Goal: Transaction & Acquisition: Book appointment/travel/reservation

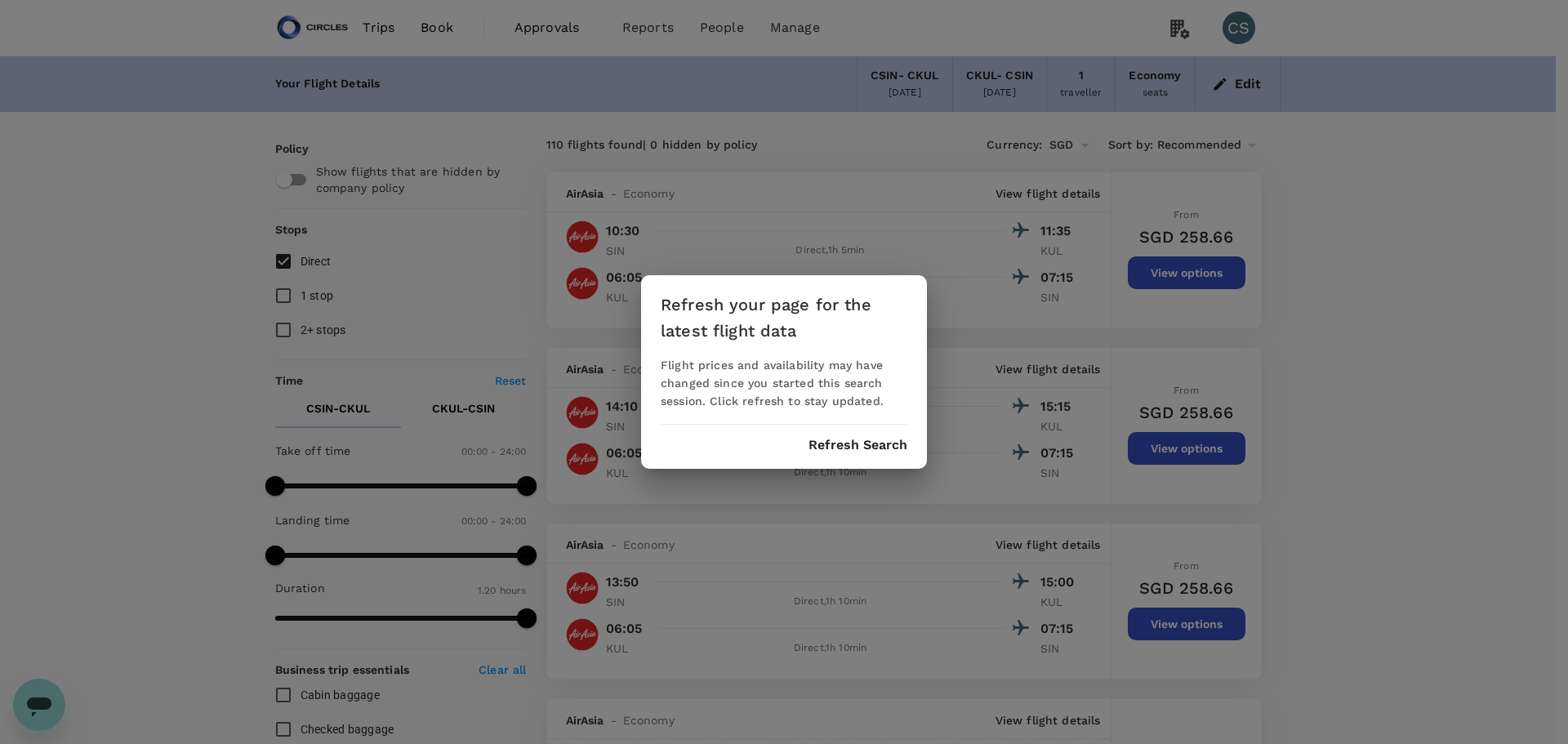
click at [874, 447] on button "Refresh Search" at bounding box center [857, 445] width 99 height 15
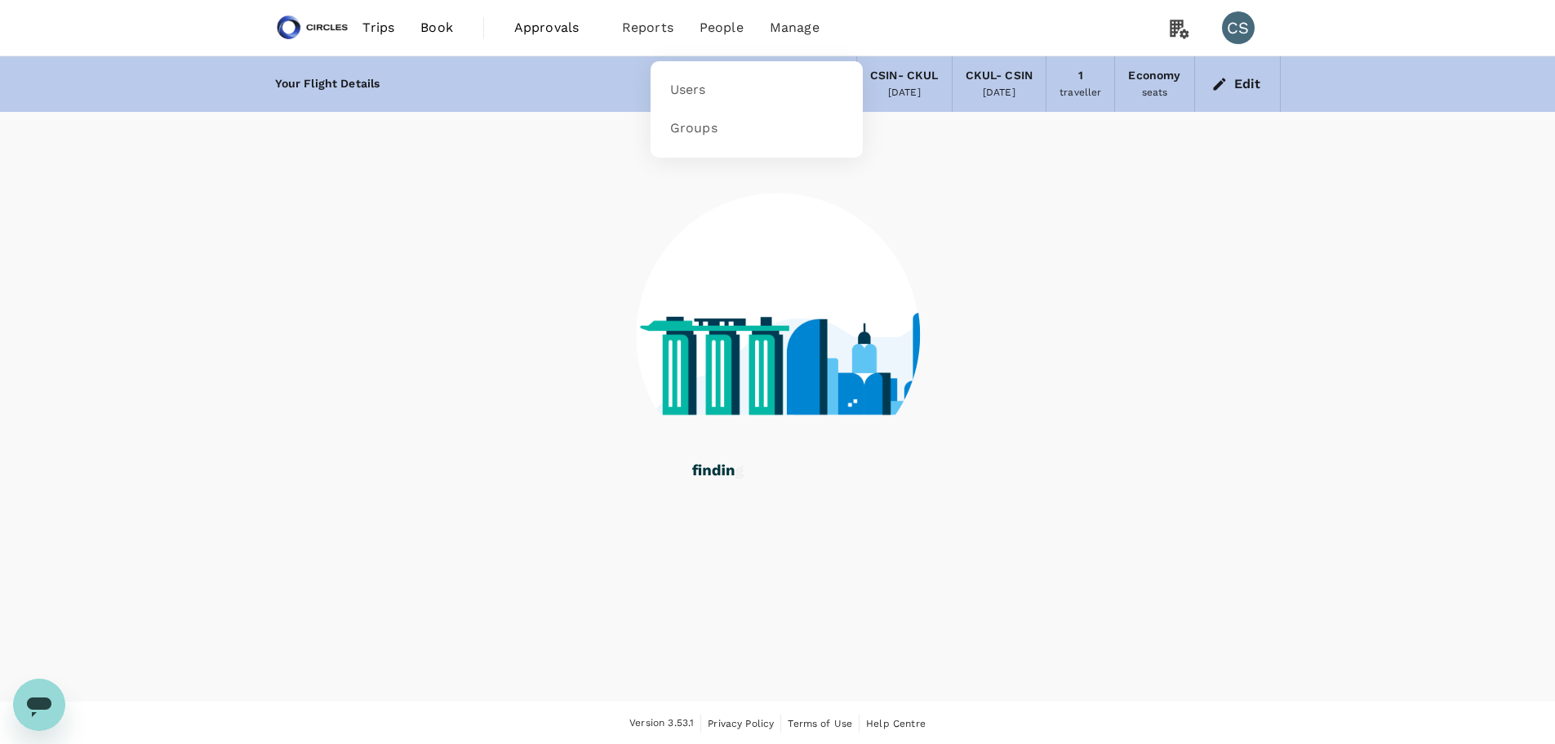
click at [719, 31] on span "People" at bounding box center [722, 28] width 44 height 20
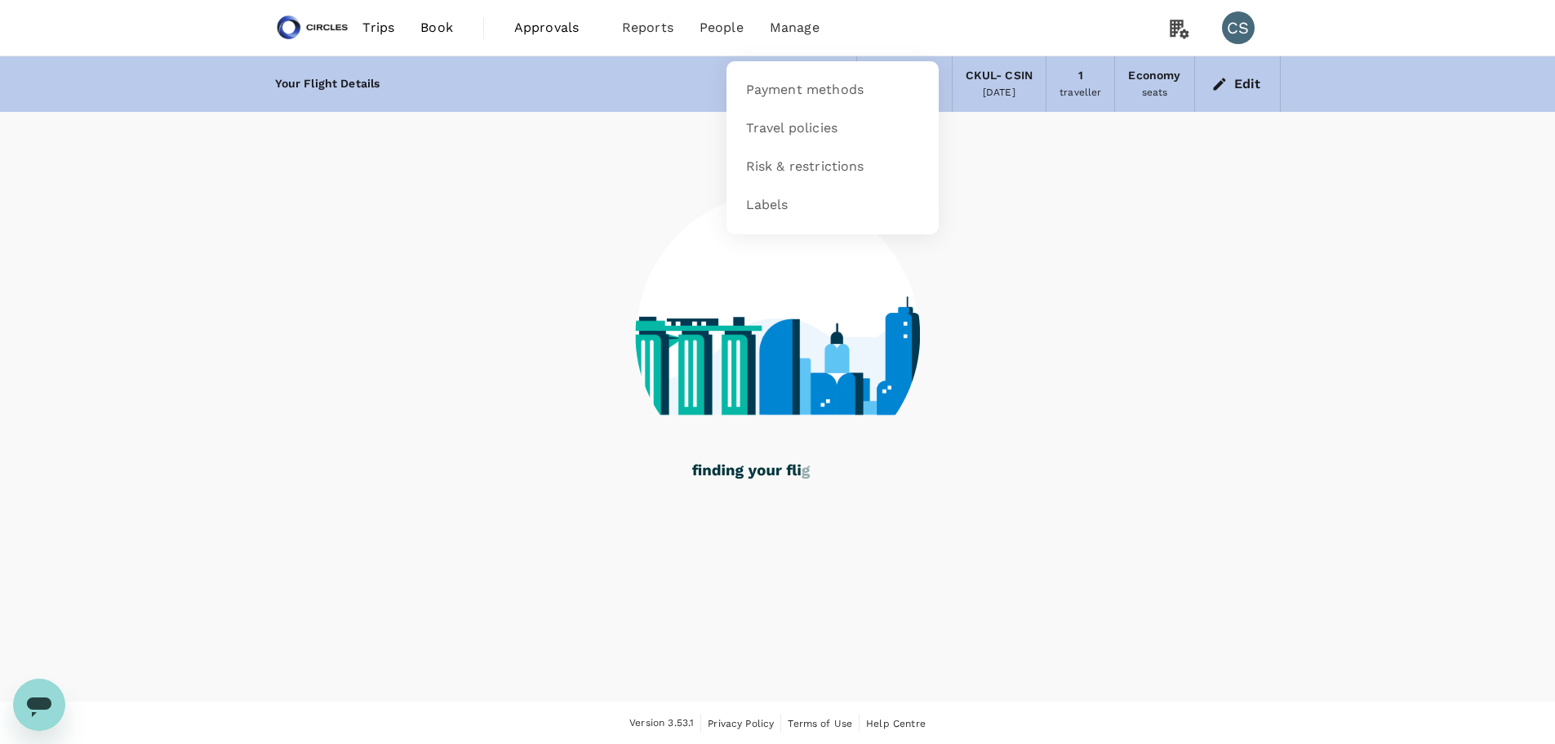
click at [821, 33] on li "Manage" at bounding box center [795, 28] width 76 height 56
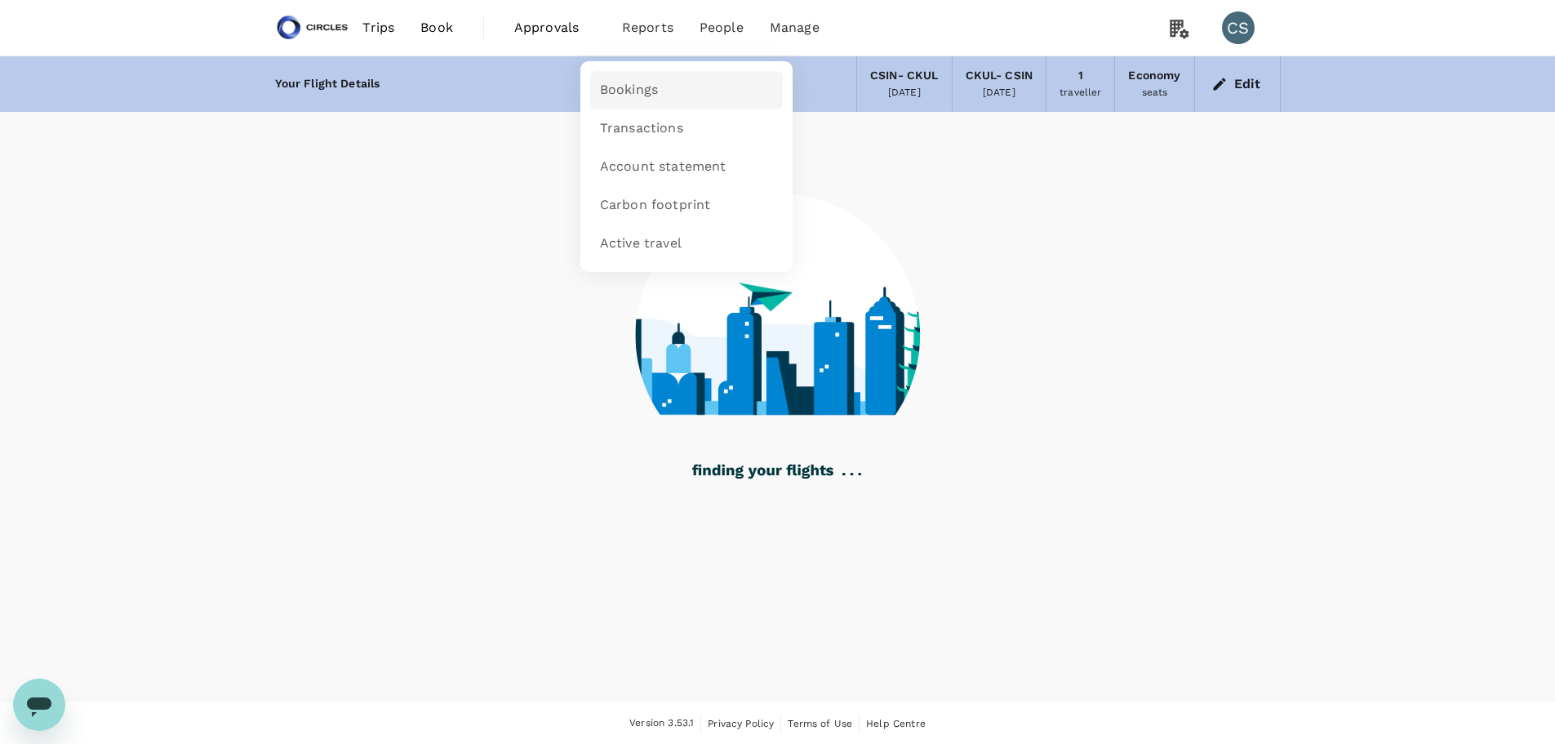
click at [617, 92] on span "Bookings" at bounding box center [629, 90] width 58 height 19
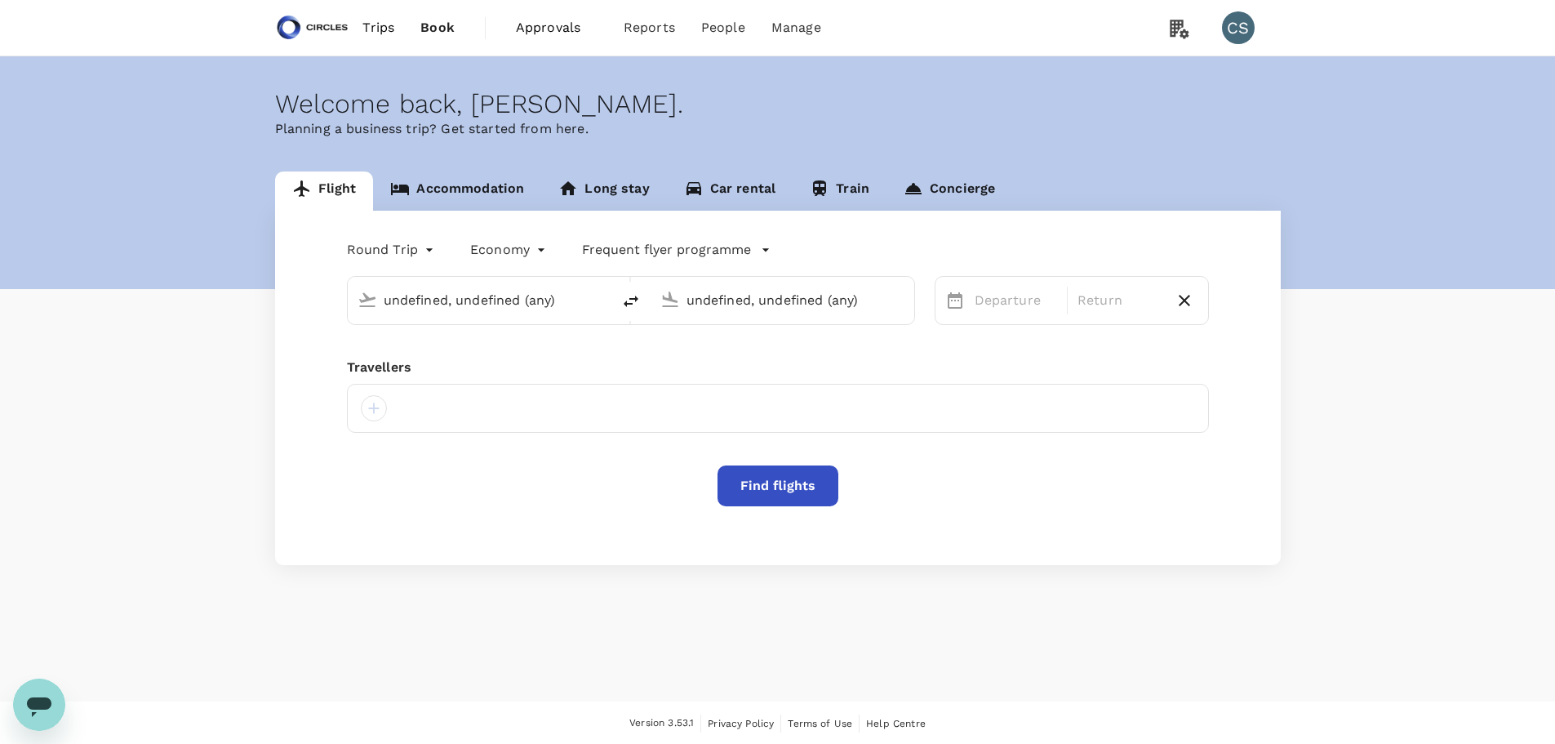
type input "Singapore, Singapore (any)"
type input "Kuala Lumpur, Malaysia (any)"
type input "Singapore, Singapore (any)"
type input "Kuala Lumpur, Malaysia (any)"
